Goal: Find specific page/section: Find specific page/section

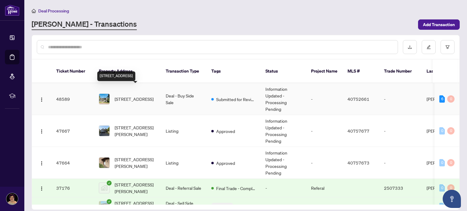
click at [131, 96] on span "[STREET_ADDRESS]" at bounding box center [134, 99] width 39 height 7
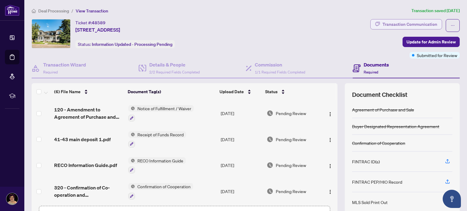
click at [392, 26] on div "Transaction Communication" at bounding box center [410, 24] width 55 height 10
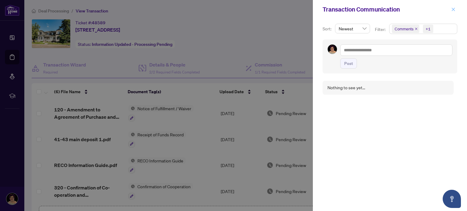
click at [453, 10] on icon "close" at bounding box center [453, 9] width 4 height 4
